Goal: Find contact information: Find contact information

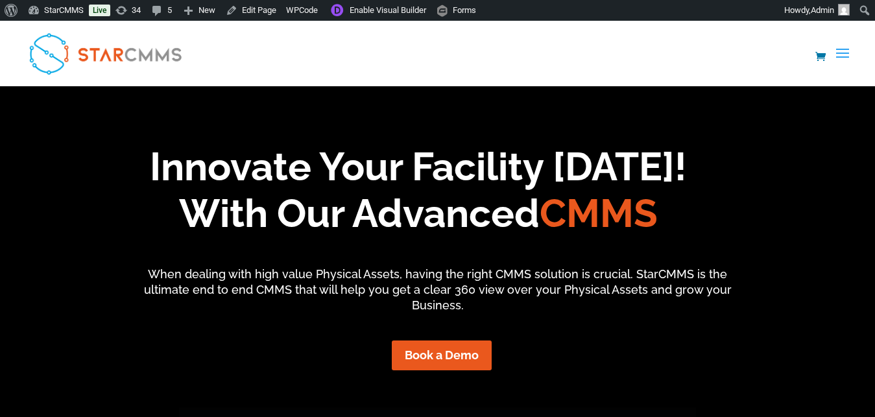
scroll to position [106, 195]
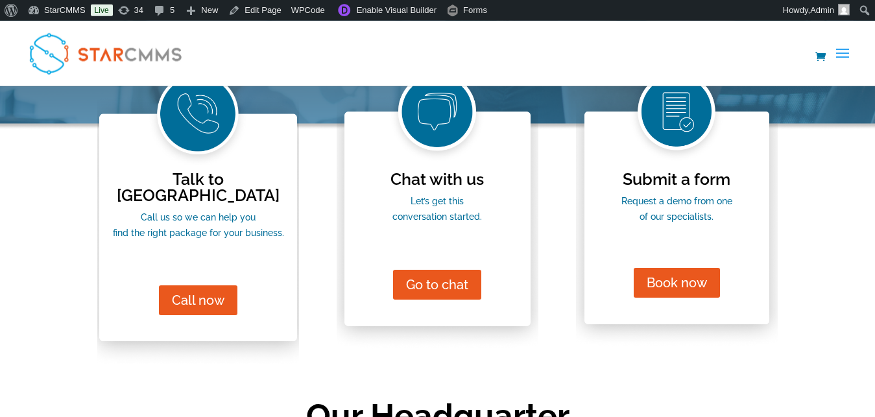
scroll to position [221, 0]
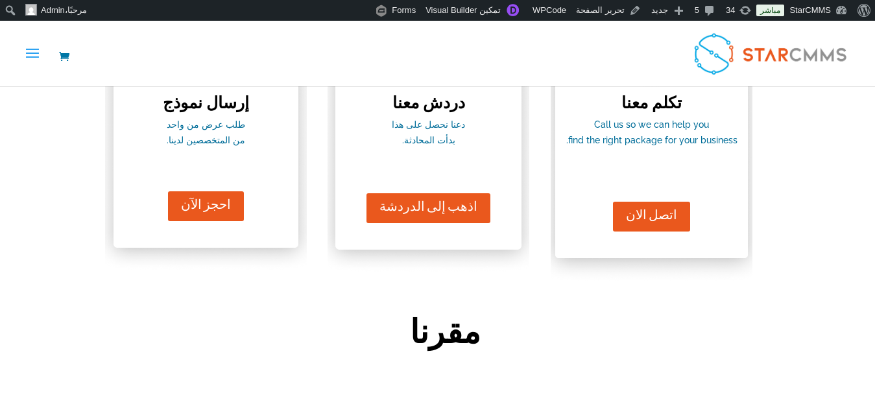
scroll to position [221, 0]
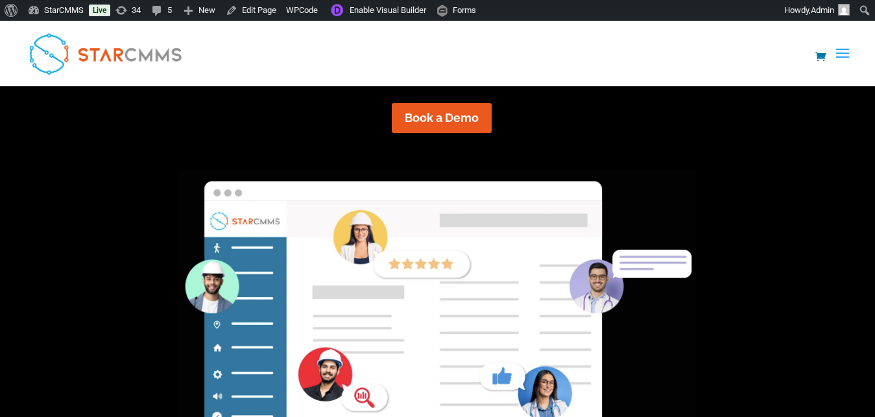
scroll to position [331, 0]
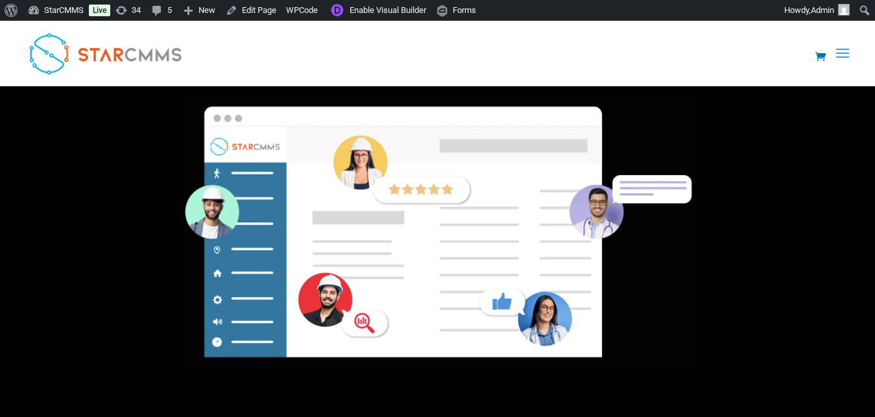
click at [0, 0] on link "Contact us" at bounding box center [0, 0] width 0 height 0
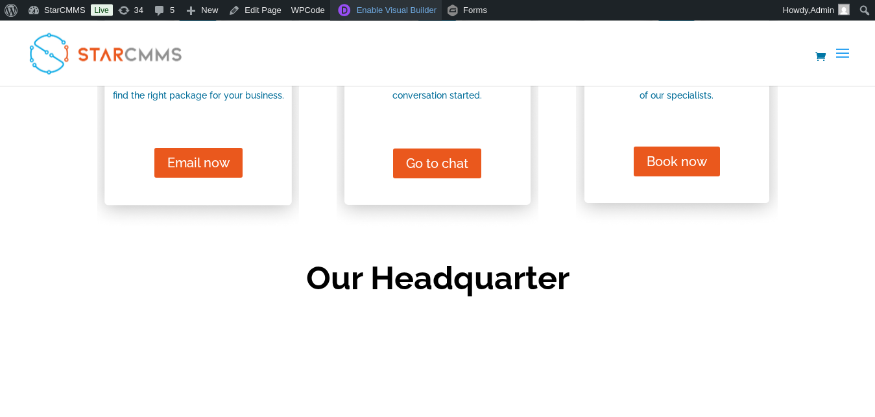
scroll to position [552, 0]
